Goal: Task Accomplishment & Management: Complete application form

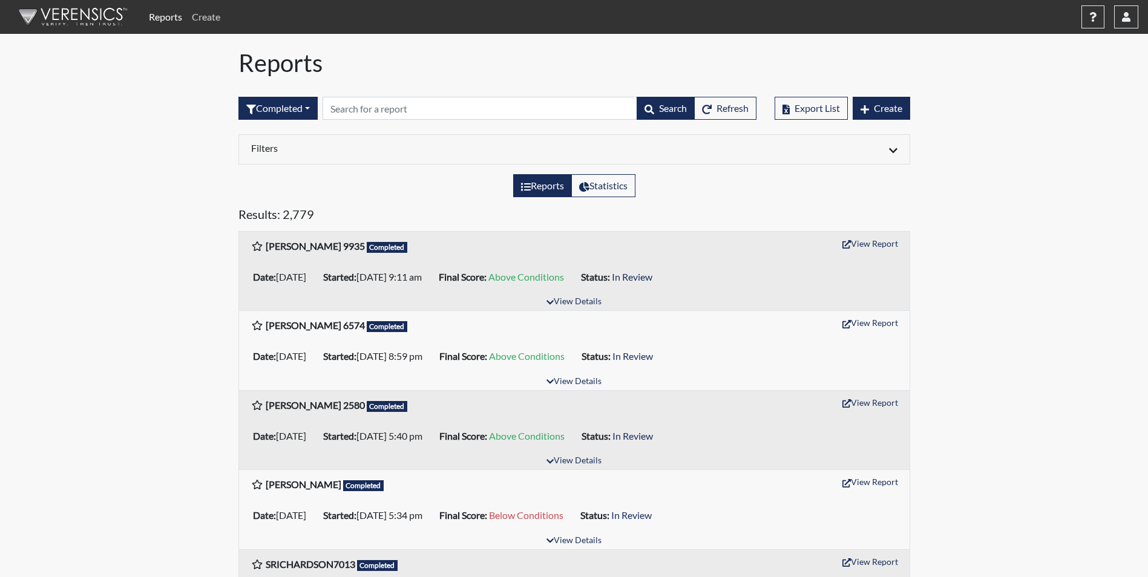
click at [202, 16] on link "Create" at bounding box center [206, 17] width 38 height 24
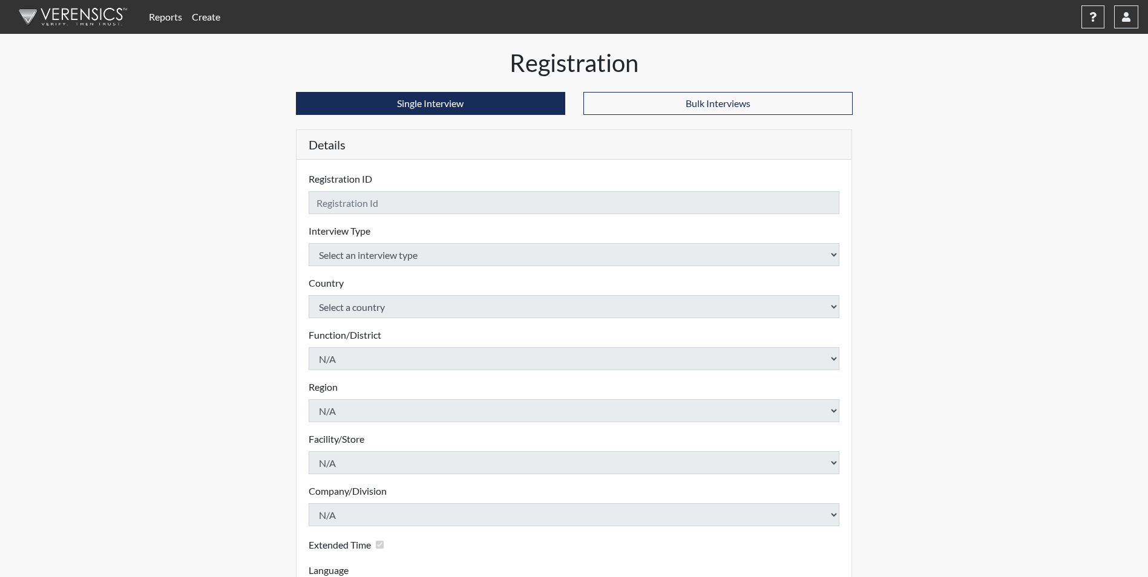
checkbox input "true"
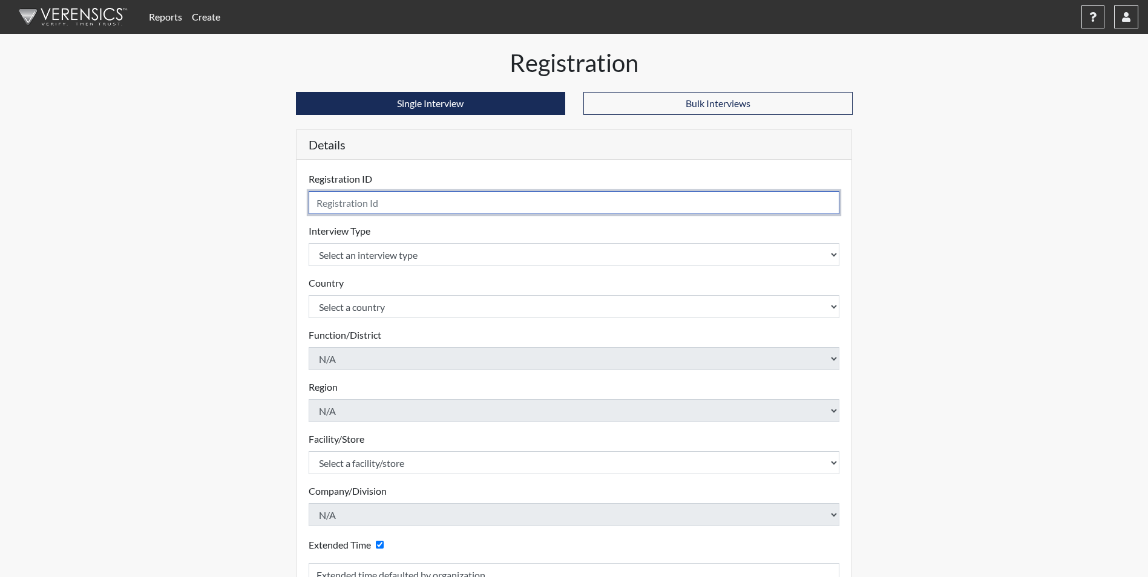
click at [374, 200] on input "text" at bounding box center [574, 202] width 531 height 23
type input "A. Grreen 7690"
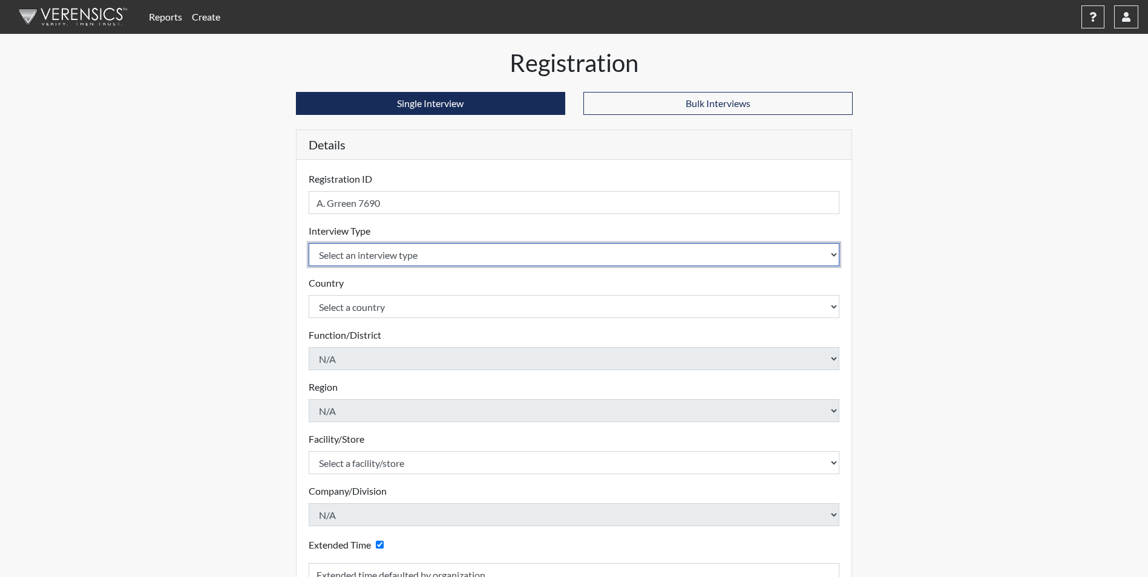
click at [399, 257] on select "Select an interview type Corrections Pre-Employment" at bounding box center [574, 254] width 531 height 23
select select "ff733e93-e1bf-11ea-9c9f-0eff0cf7eb8f"
click at [309, 243] on select "Select an interview type Corrections Pre-Employment" at bounding box center [574, 254] width 531 height 23
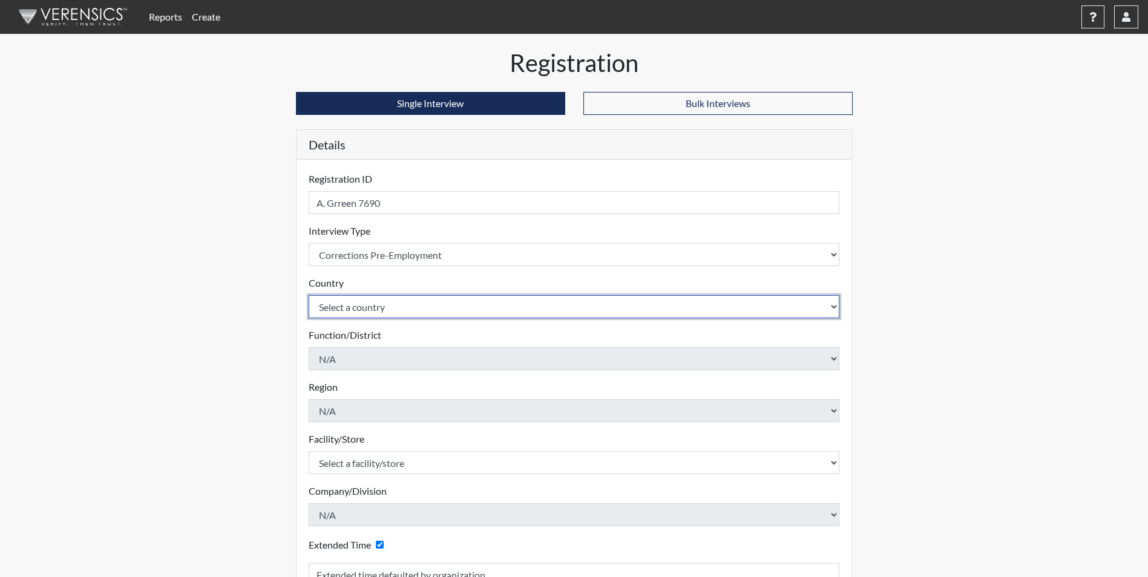
click at [394, 304] on select "Select a country [GEOGRAPHIC_DATA] [GEOGRAPHIC_DATA]" at bounding box center [574, 306] width 531 height 23
select select "united-states-of-[GEOGRAPHIC_DATA]"
click at [309, 295] on select "Select a country [GEOGRAPHIC_DATA] [GEOGRAPHIC_DATA]" at bounding box center [574, 306] width 531 height 23
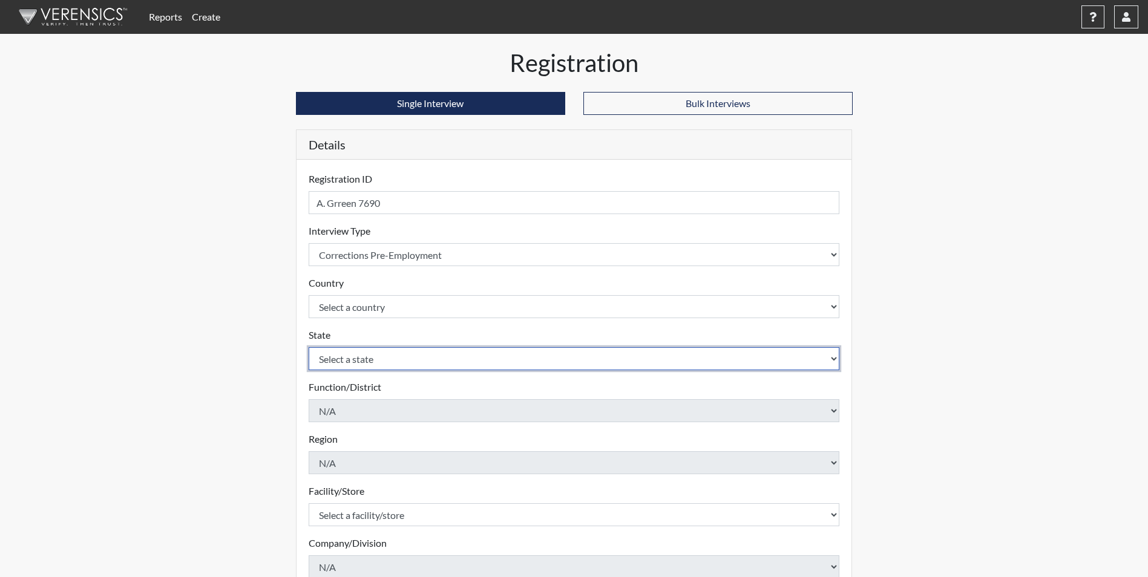
click at [386, 359] on select "Select a state [US_STATE] [US_STATE] [US_STATE] [US_STATE] [US_STATE] [US_STATE…" at bounding box center [574, 358] width 531 height 23
select select "SC"
click at [309, 347] on select "Select a state [US_STATE] [US_STATE] [US_STATE] [US_STATE] [US_STATE] [US_STATE…" at bounding box center [574, 358] width 531 height 23
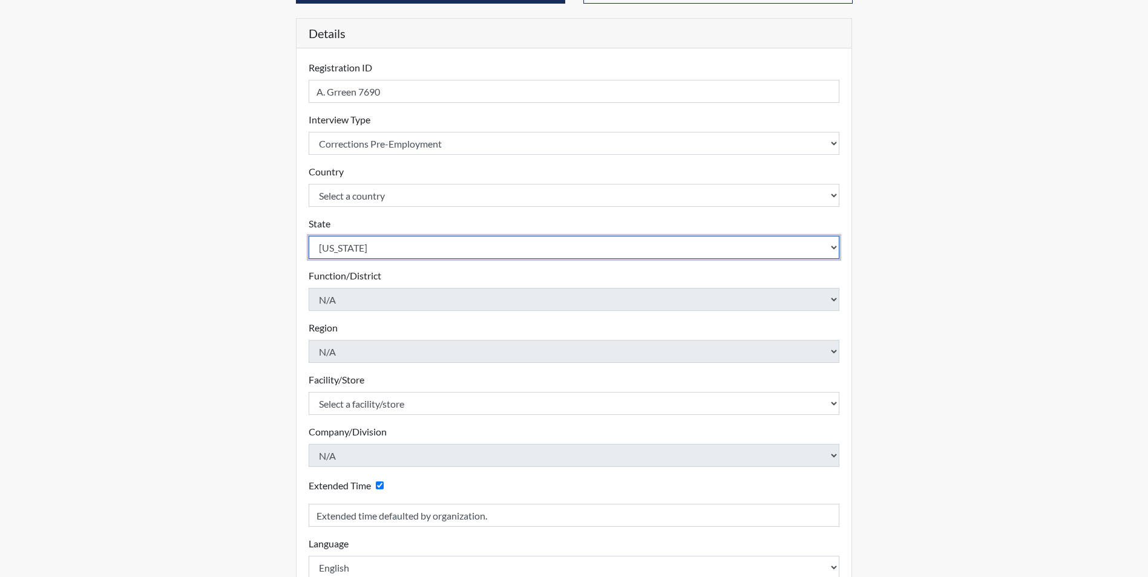
scroll to position [121, 0]
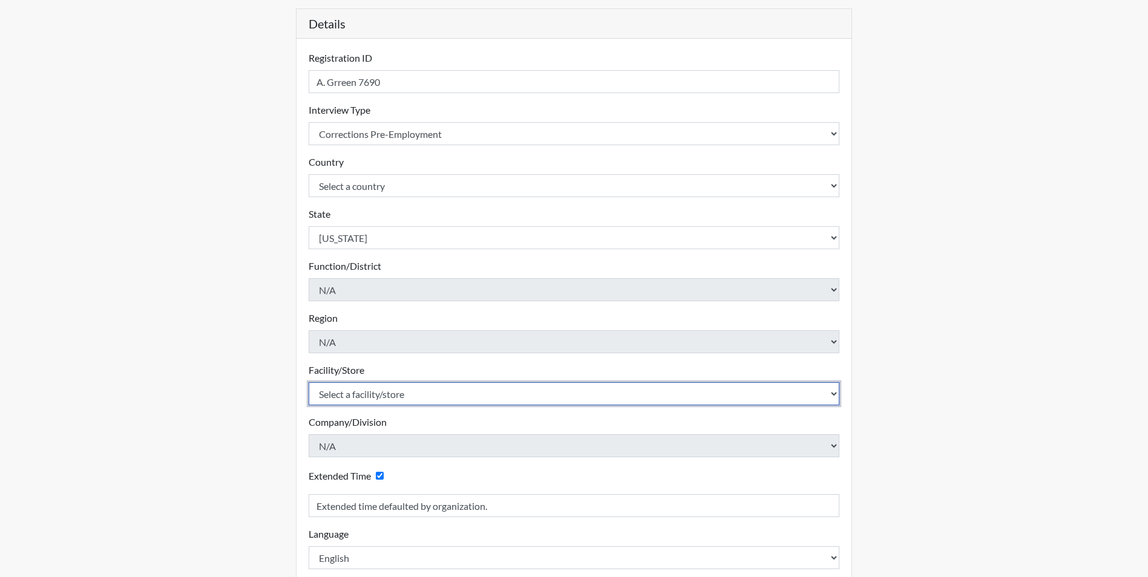
click at [362, 395] on select "Select a facility/store [GEOGRAPHIC_DATA] CI Broad River CI [PERSON_NAME] CI Di…" at bounding box center [574, 393] width 531 height 23
select select "0d391a50-d13c-4c4c-9d7e-c8b7519baf63"
click at [309, 382] on select "Select a facility/store [GEOGRAPHIC_DATA] CI Broad River CI [PERSON_NAME] CI Di…" at bounding box center [574, 393] width 531 height 23
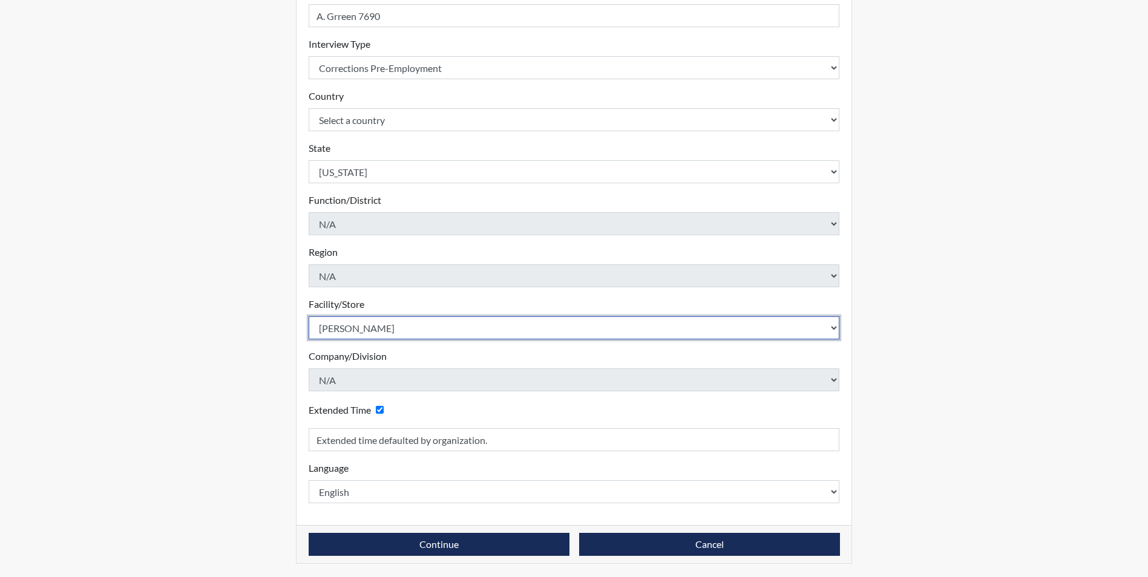
scroll to position [188, 0]
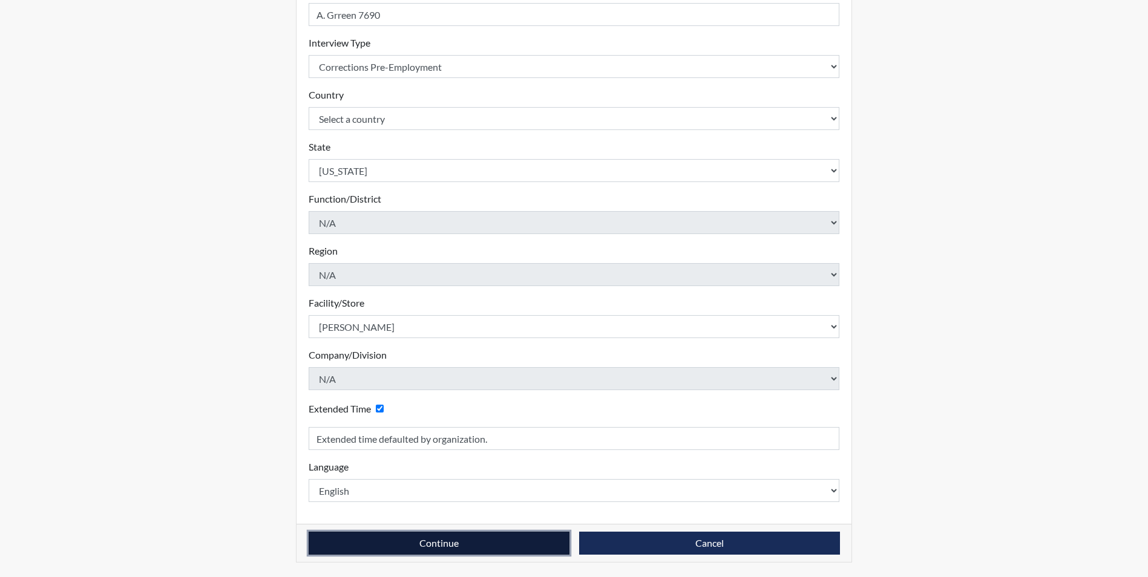
click at [395, 539] on button "Continue" at bounding box center [439, 543] width 261 height 23
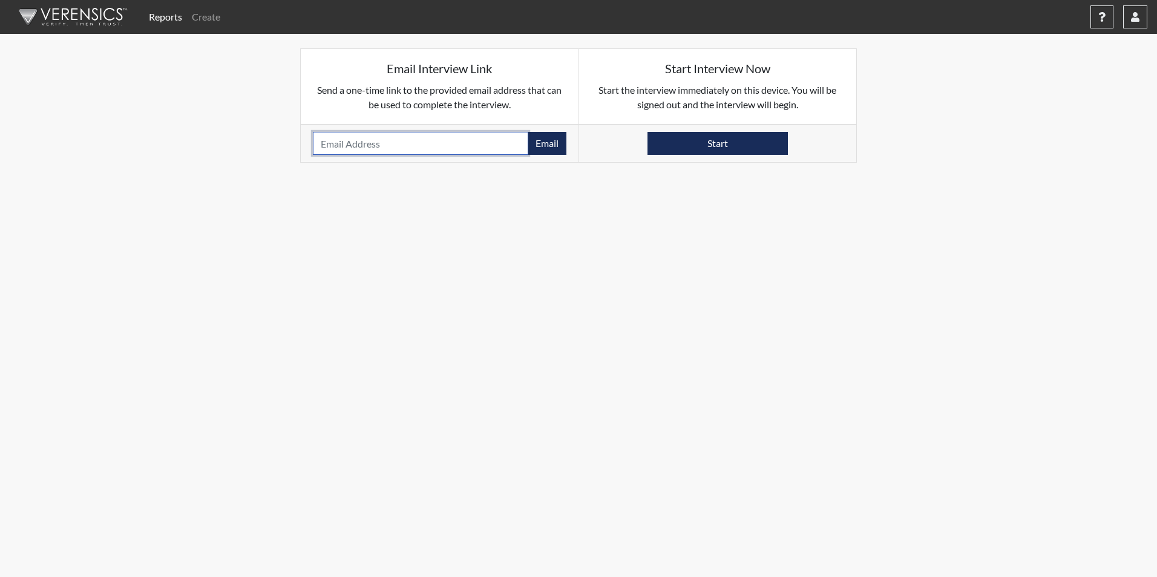
click at [376, 145] on input "email" at bounding box center [420, 143] width 215 height 23
paste input "[EMAIL_ADDRESS][DOMAIN_NAME]"
type input "[EMAIL_ADDRESS][DOMAIN_NAME]"
click at [546, 139] on button "Email" at bounding box center [547, 143] width 39 height 23
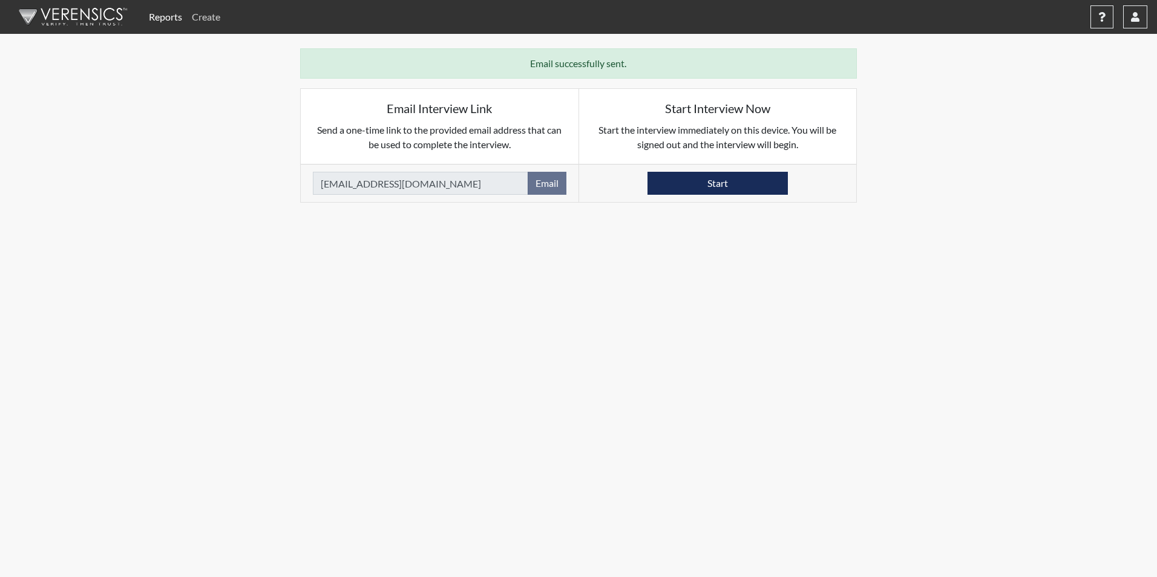
click at [210, 18] on link "Create" at bounding box center [206, 17] width 38 height 24
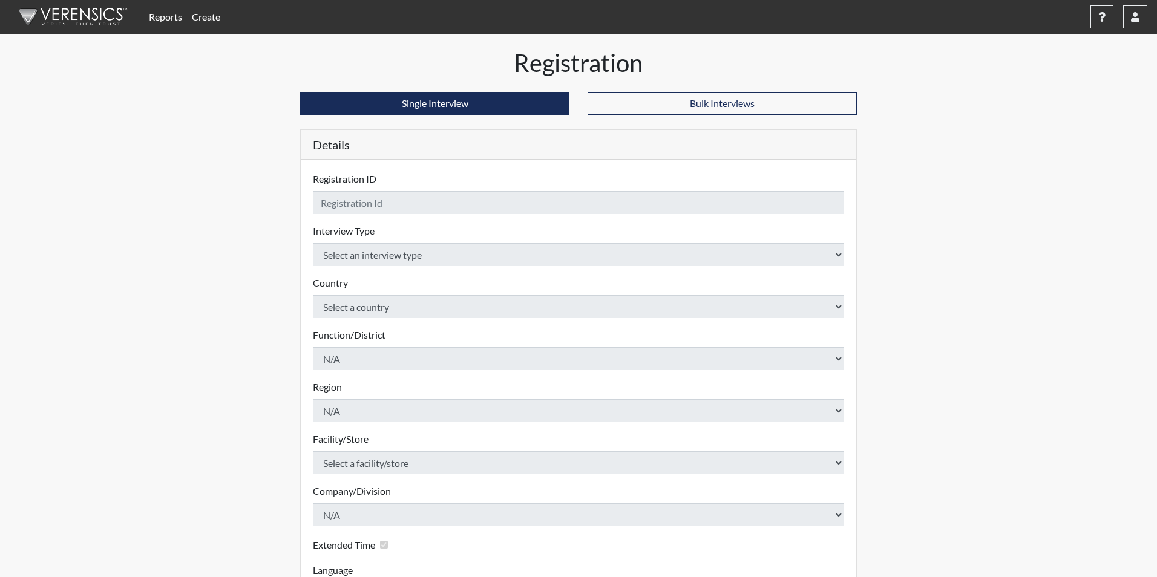
checkbox input "true"
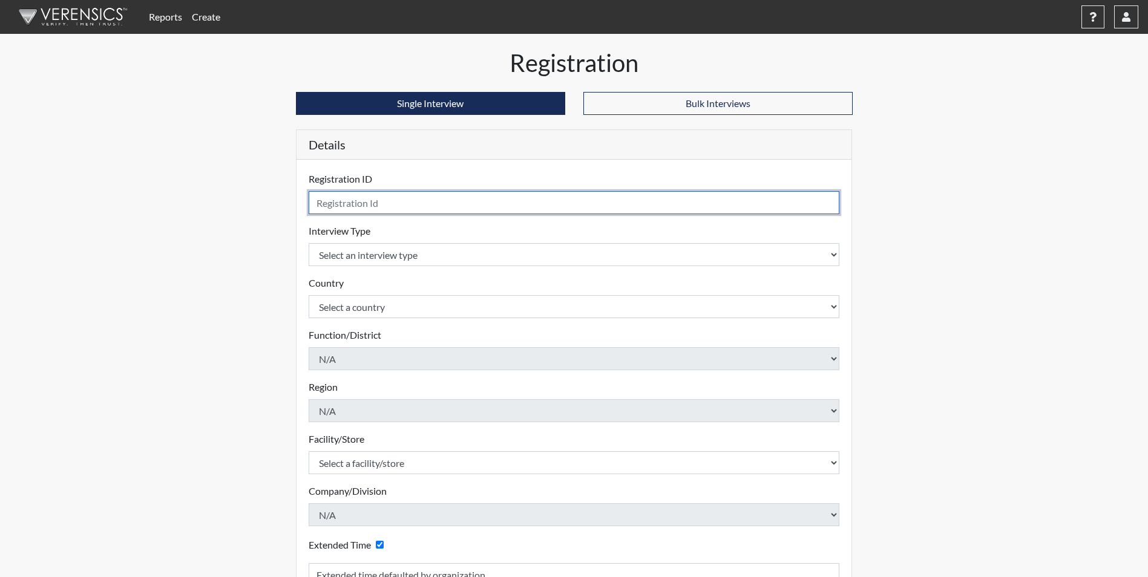
click at [356, 201] on input "text" at bounding box center [574, 202] width 531 height 23
type input "[PERSON_NAME] 5303"
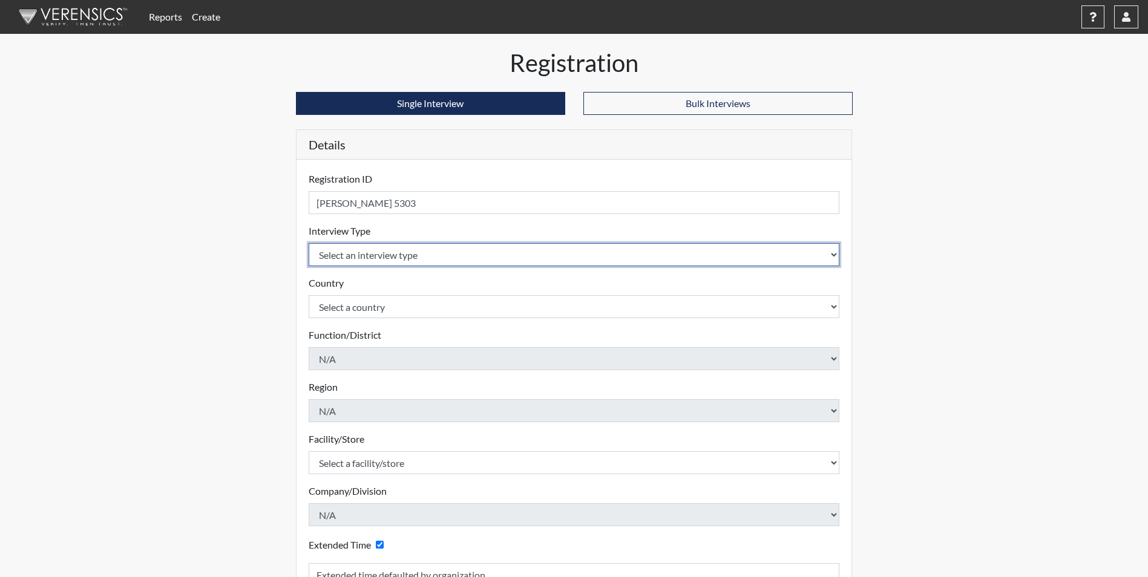
click at [363, 255] on select "Select an interview type Corrections Pre-Employment" at bounding box center [574, 254] width 531 height 23
select select "ff733e93-e1bf-11ea-9c9f-0eff0cf7eb8f"
click at [309, 243] on select "Select an interview type Corrections Pre-Employment" at bounding box center [574, 254] width 531 height 23
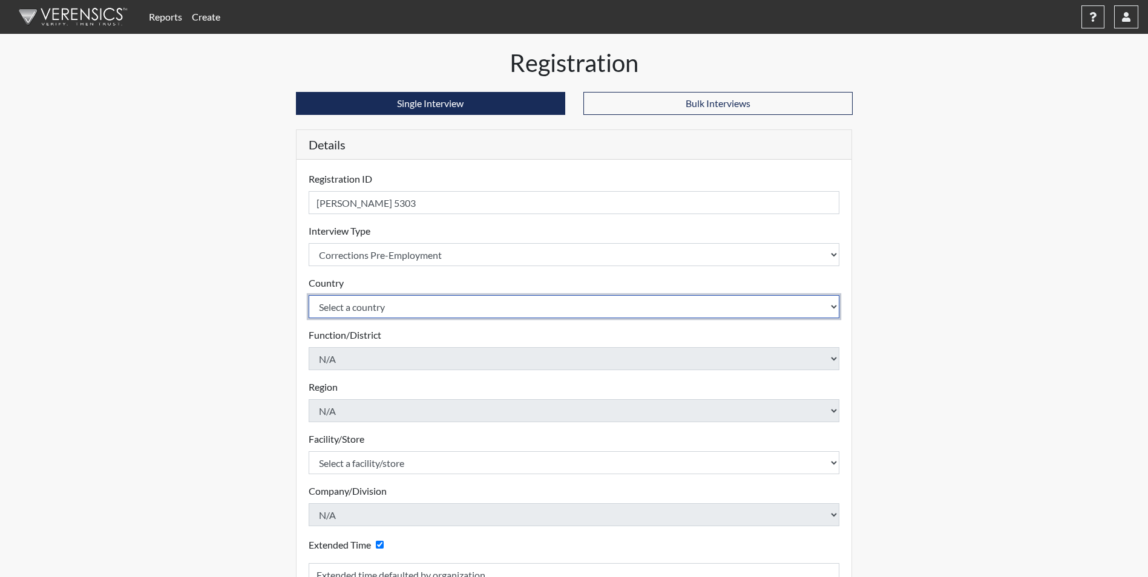
click at [369, 309] on select "Select a country [GEOGRAPHIC_DATA] [GEOGRAPHIC_DATA]" at bounding box center [574, 306] width 531 height 23
select select "united-states-of-[GEOGRAPHIC_DATA]"
click at [309, 295] on select "Select a country [GEOGRAPHIC_DATA] [GEOGRAPHIC_DATA]" at bounding box center [574, 306] width 531 height 23
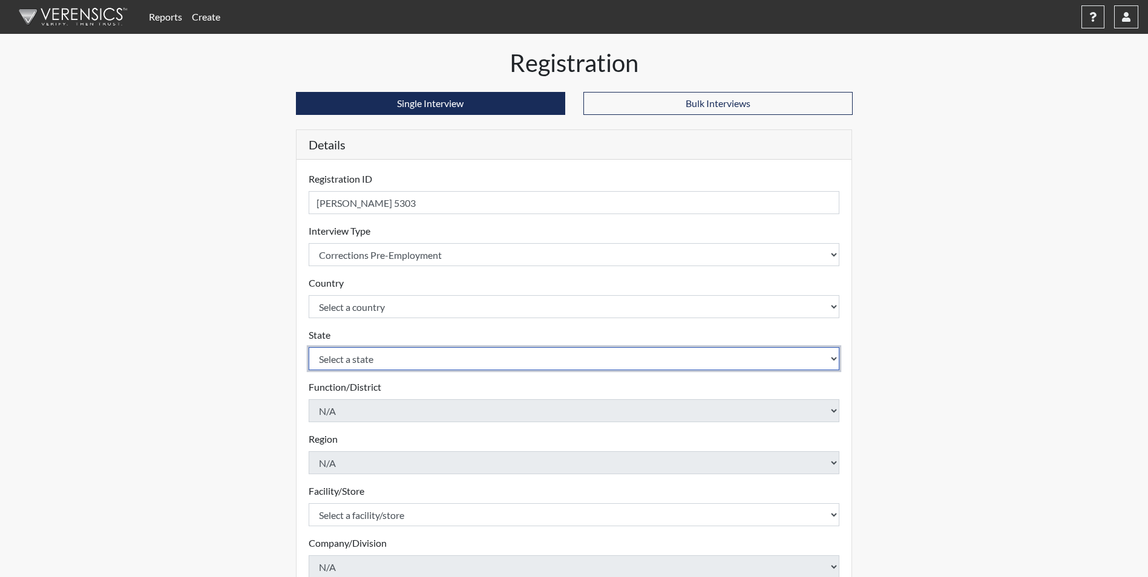
click at [367, 358] on select "Select a state [US_STATE] [US_STATE] [US_STATE] [US_STATE] [US_STATE] [US_STATE…" at bounding box center [574, 358] width 531 height 23
select select "SC"
click at [309, 347] on select "Select a state [US_STATE] [US_STATE] [US_STATE] [US_STATE] [US_STATE] [US_STATE…" at bounding box center [574, 358] width 531 height 23
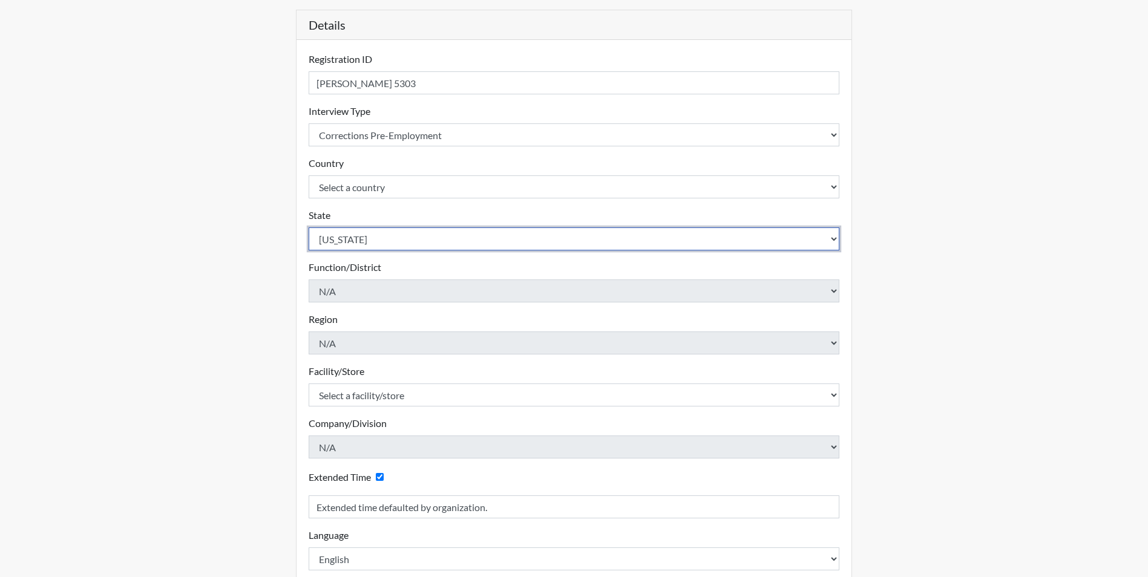
scroll to position [121, 0]
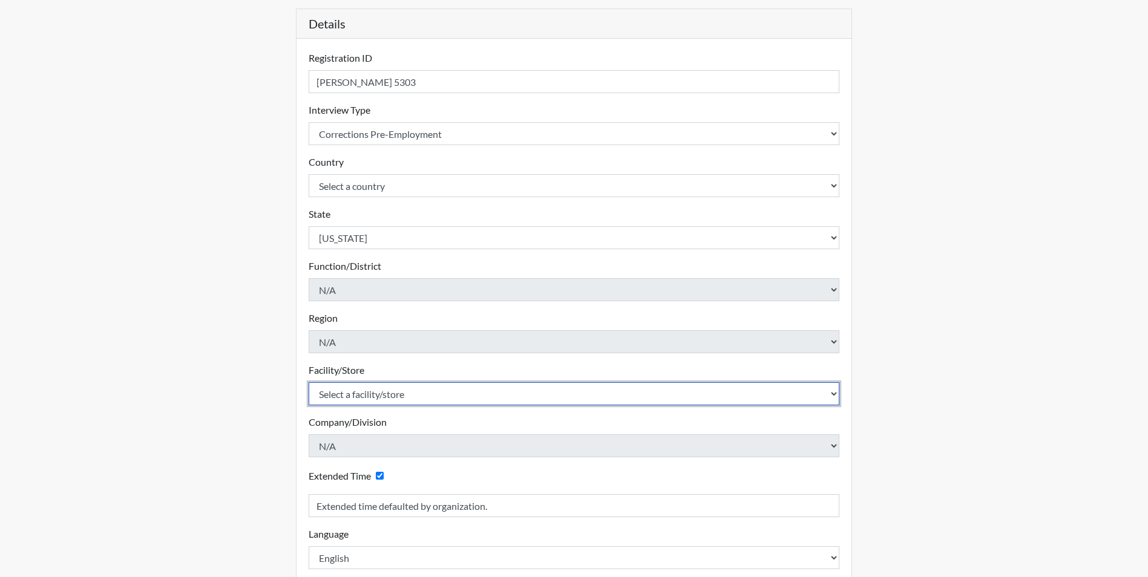
click at [352, 396] on select "Select a facility/store [GEOGRAPHIC_DATA] CI Broad River CI [PERSON_NAME] CI Di…" at bounding box center [574, 393] width 531 height 23
select select "61ab0ec9-3915-4257-bc03-7b4f61d7e4e7"
click at [309, 382] on select "Select a facility/store [GEOGRAPHIC_DATA] CI Broad River CI [PERSON_NAME] CI Di…" at bounding box center [574, 393] width 531 height 23
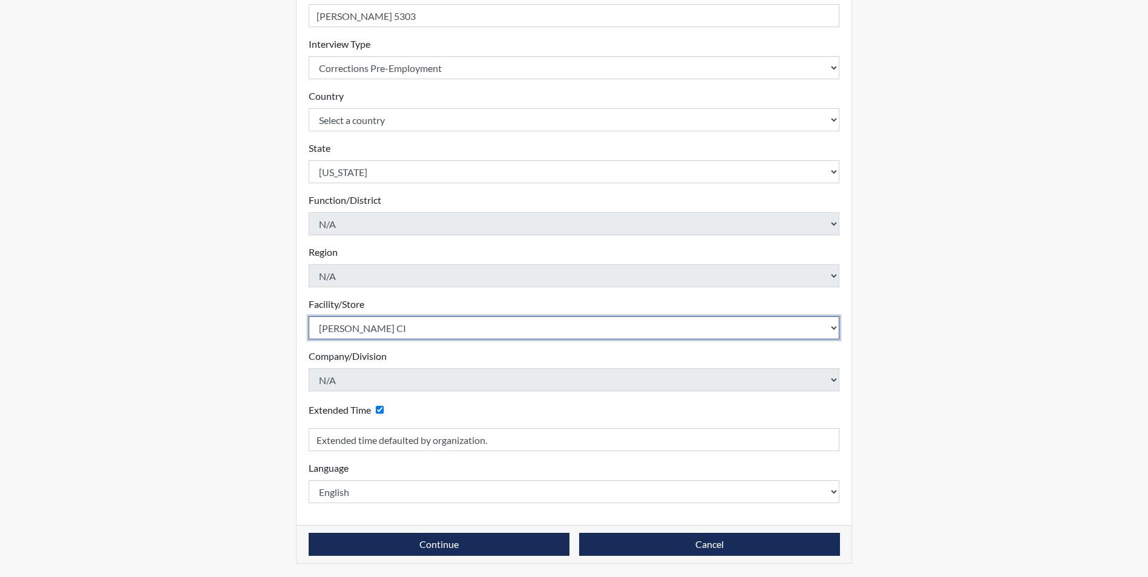
scroll to position [188, 0]
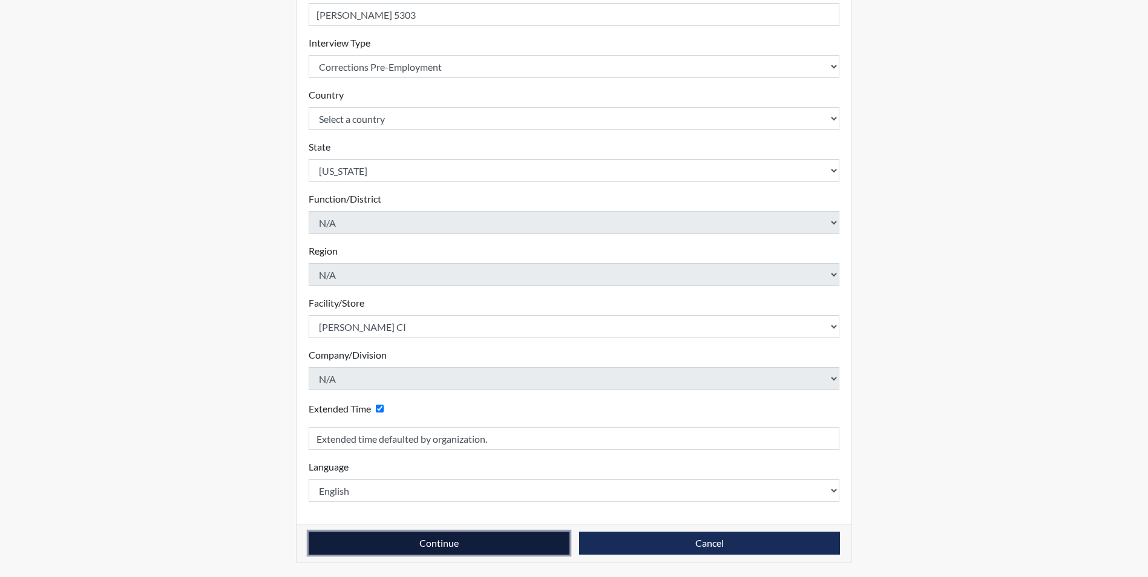
click at [418, 539] on button "Continue" at bounding box center [439, 543] width 261 height 23
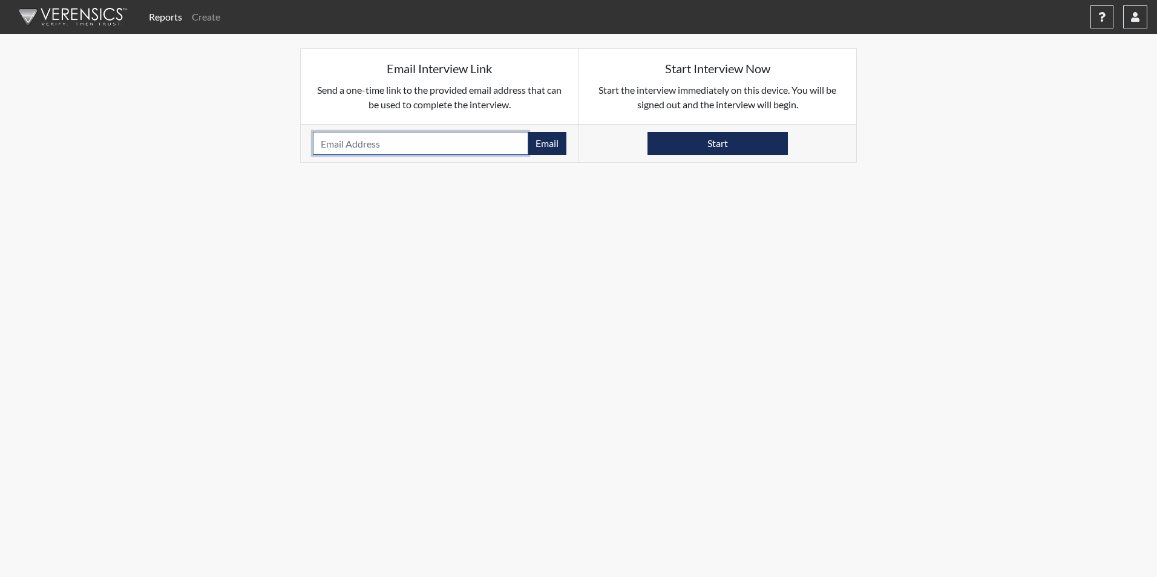
click at [341, 146] on input "email" at bounding box center [420, 143] width 215 height 23
paste input "[EMAIL_ADDRESS][DOMAIN_NAME]"
type input "[EMAIL_ADDRESS][DOMAIN_NAME]"
click at [551, 142] on button "Email" at bounding box center [547, 143] width 39 height 23
